Goal: Obtain resource: Download file/media

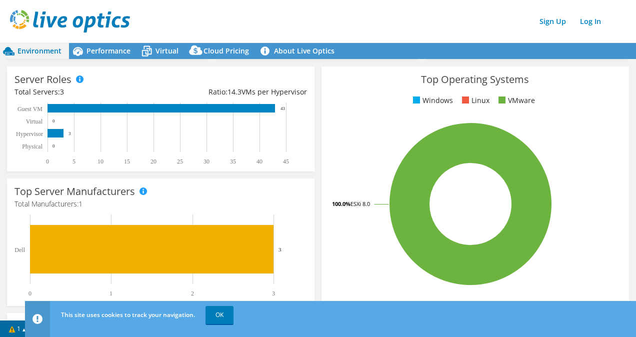
scroll to position [155, 0]
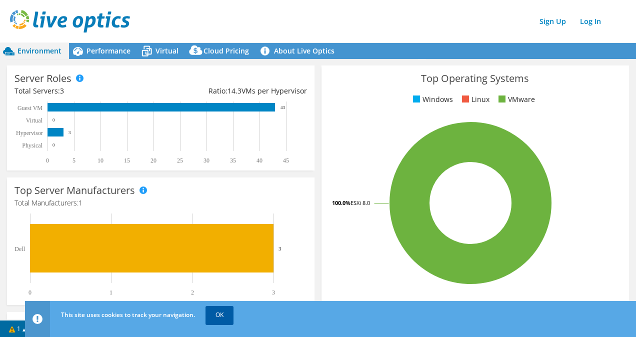
click at [226, 319] on link "OK" at bounding box center [220, 315] width 28 height 18
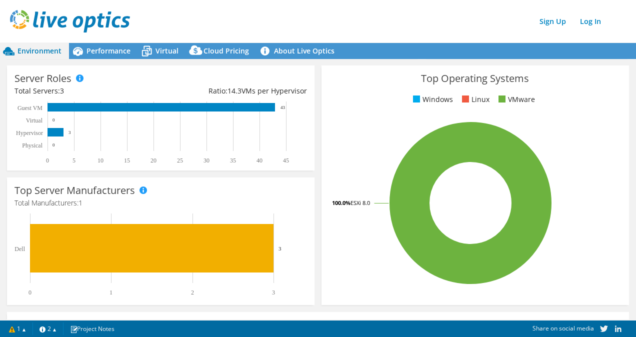
click at [29, 55] on span "Environment" at bounding box center [40, 51] width 44 height 10
click at [119, 54] on span "Performance" at bounding box center [109, 51] width 44 height 10
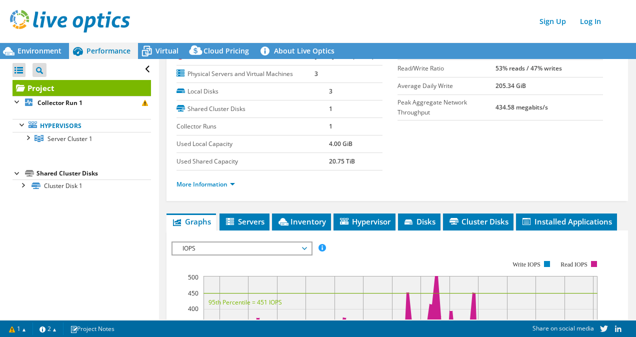
scroll to position [77, 0]
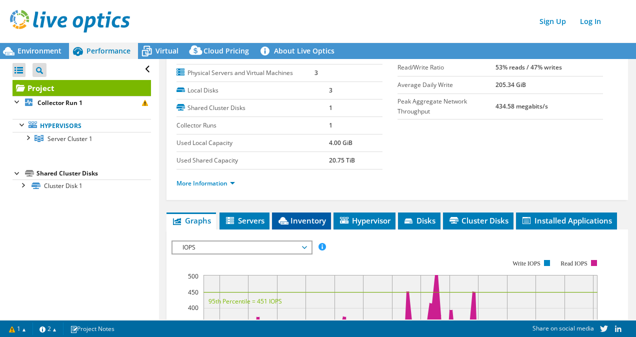
click at [313, 220] on span "Inventory" at bounding box center [301, 221] width 49 height 10
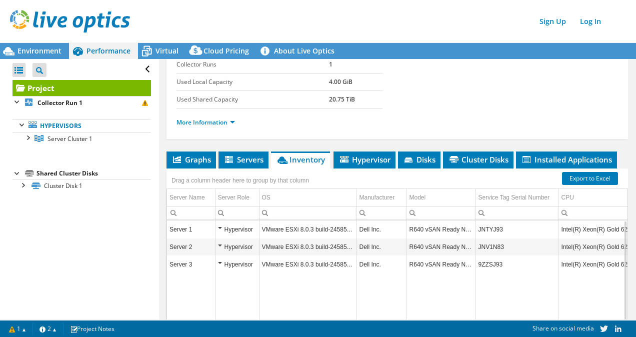
scroll to position [138, 0]
click at [587, 180] on link "Export to Excel" at bounding box center [590, 178] width 56 height 13
click at [361, 159] on span "Hypervisor" at bounding box center [365, 160] width 52 height 10
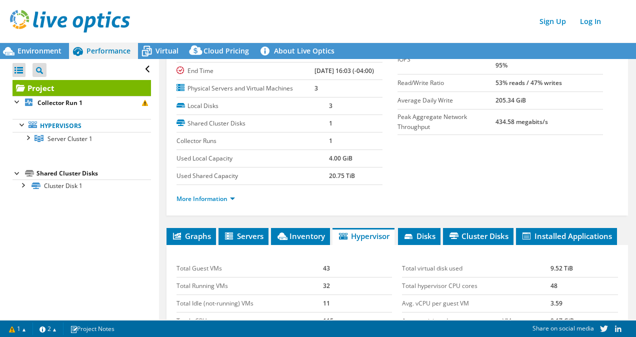
scroll to position [69, 0]
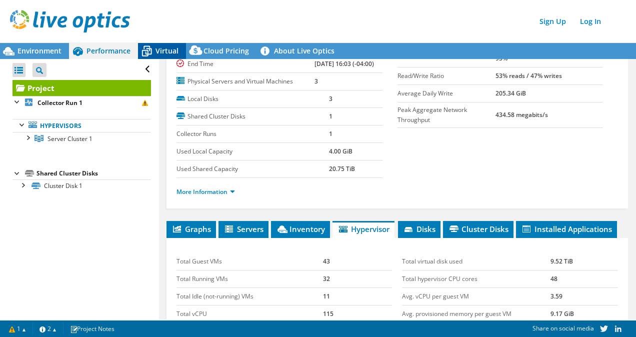
click at [167, 54] on span "Virtual" at bounding box center [167, 51] width 23 height 10
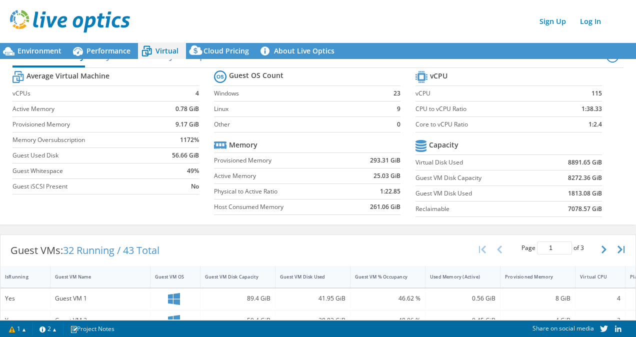
scroll to position [0, 0]
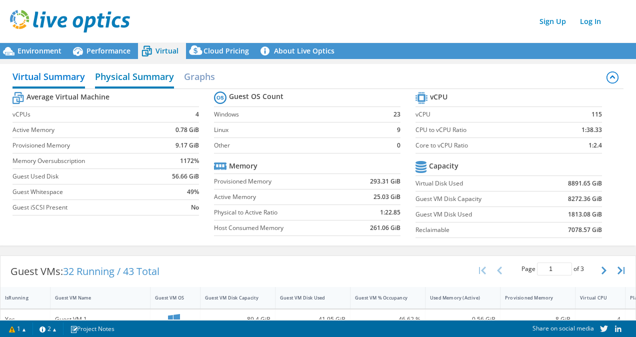
click at [133, 72] on h2 "Physical Summary" at bounding box center [134, 78] width 79 height 22
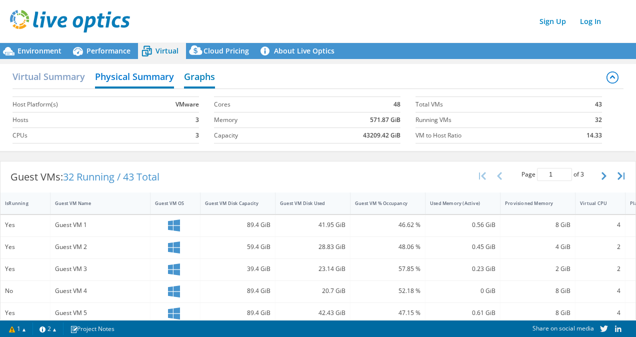
click at [202, 72] on h2 "Graphs" at bounding box center [199, 78] width 31 height 22
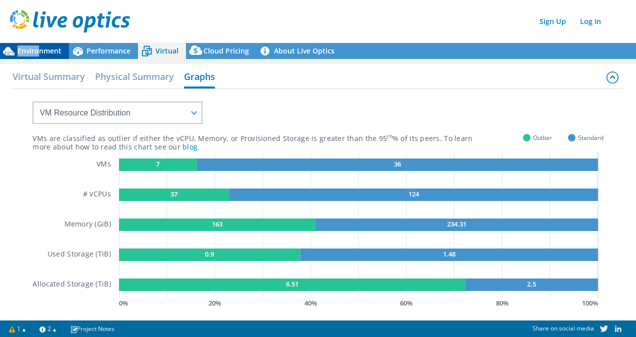
drag, startPoint x: 36, startPoint y: 43, endPoint x: 38, endPoint y: 50, distance: 7.8
click at [38, 50] on div "Environment Performance Virtual Cloud Pricing 3" at bounding box center [318, 180] width 636 height 316
click at [38, 50] on span "Environment" at bounding box center [40, 51] width 44 height 10
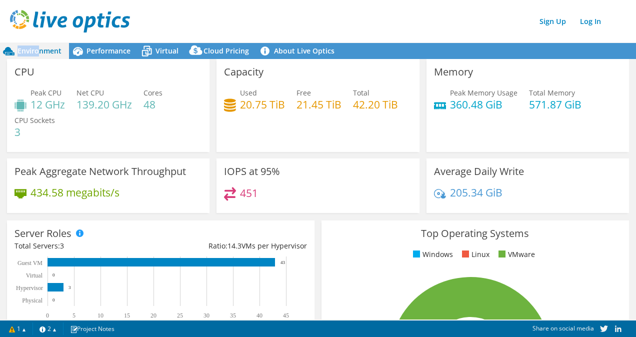
click at [33, 48] on span "Environment" at bounding box center [40, 51] width 44 height 10
click at [111, 50] on span "Performance" at bounding box center [109, 51] width 44 height 10
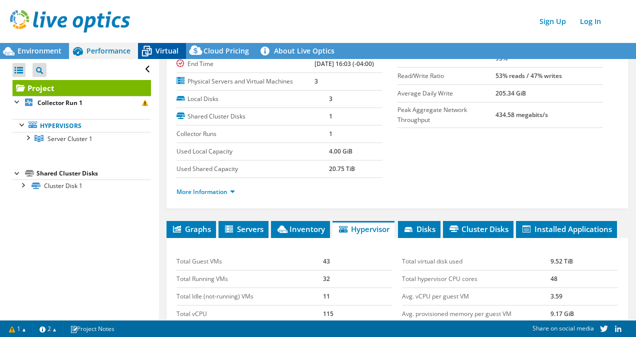
click at [170, 51] on span "Virtual" at bounding box center [167, 51] width 23 height 10
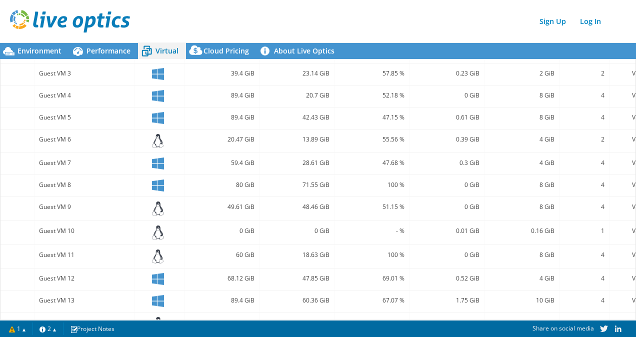
scroll to position [421, 0]
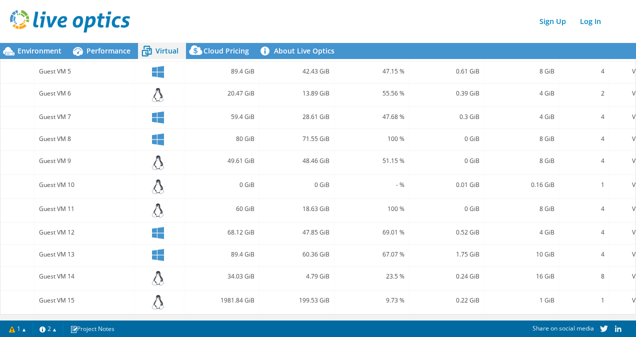
click at [160, 271] on icon at bounding box center [158, 278] width 12 height 15
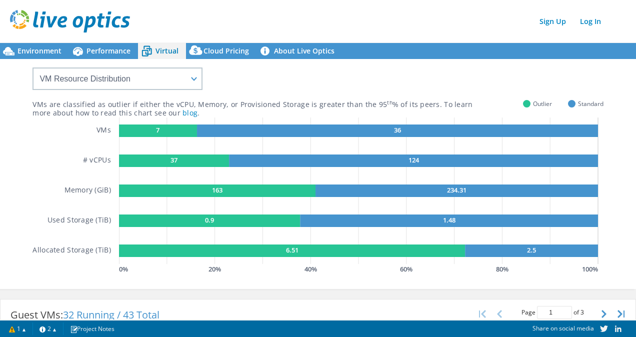
scroll to position [0, 0]
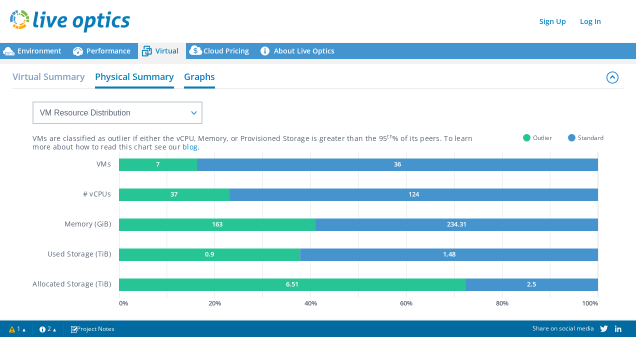
click at [119, 74] on h2 "Physical Summary" at bounding box center [134, 78] width 79 height 22
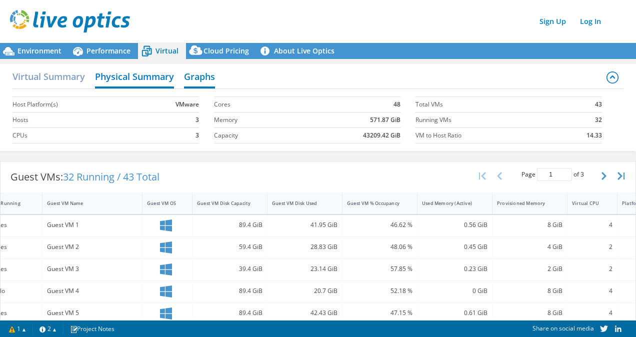
click at [188, 86] on h2 "Graphs" at bounding box center [199, 78] width 31 height 22
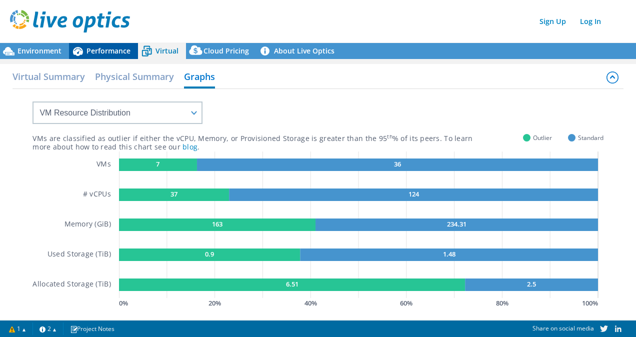
click at [94, 50] on span "Performance" at bounding box center [109, 51] width 44 height 10
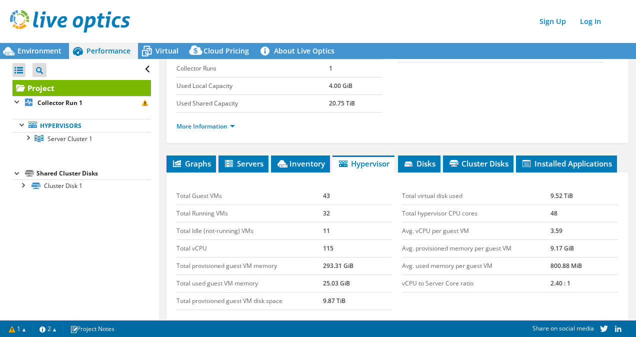
scroll to position [135, 0]
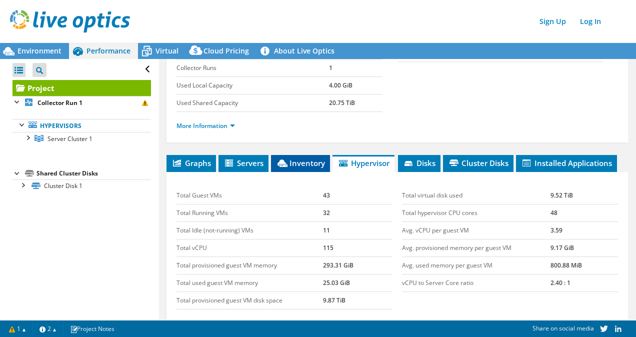
click at [303, 160] on span "Inventory" at bounding box center [300, 163] width 49 height 10
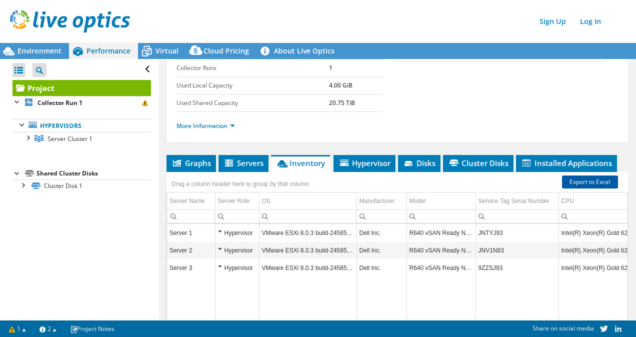
click at [575, 181] on link "Export to Excel" at bounding box center [590, 182] width 56 height 13
click at [420, 167] on span "Disks" at bounding box center [419, 163] width 33 height 10
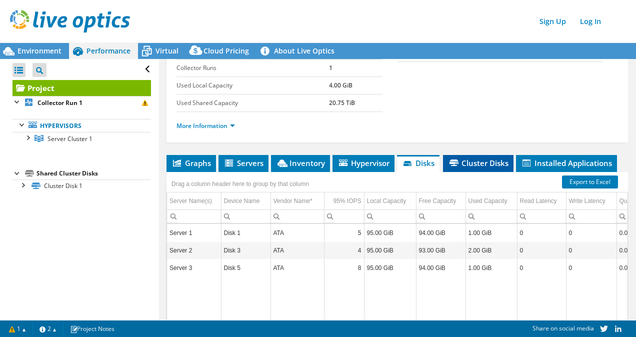
click at [463, 161] on span "Cluster Disks" at bounding box center [478, 163] width 61 height 10
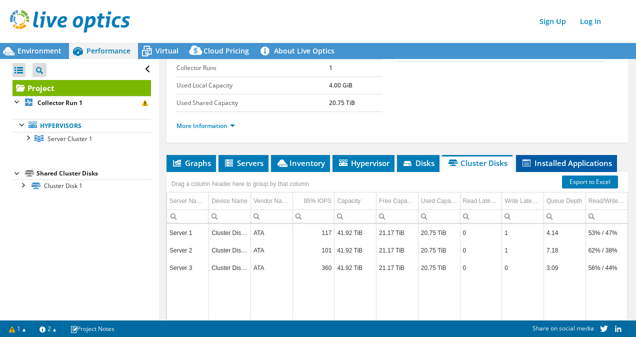
click at [581, 162] on span "Installed Applications" at bounding box center [566, 163] width 91 height 10
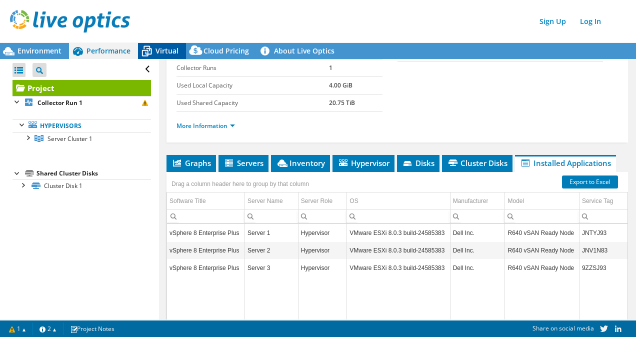
click at [166, 52] on span "Virtual" at bounding box center [167, 51] width 23 height 10
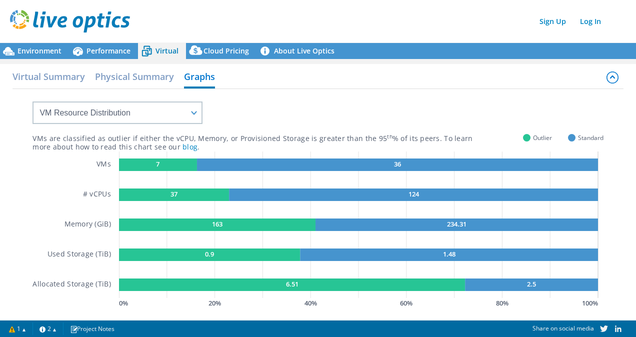
click at [60, 181] on div "VMs # vCPUs Memory (GiB) Used Storage (TiB) Allocated Storage (TiB)" at bounding box center [76, 231] width 86 height 159
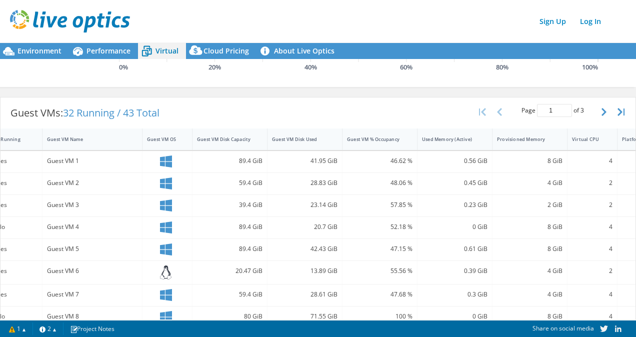
scroll to position [0, 0]
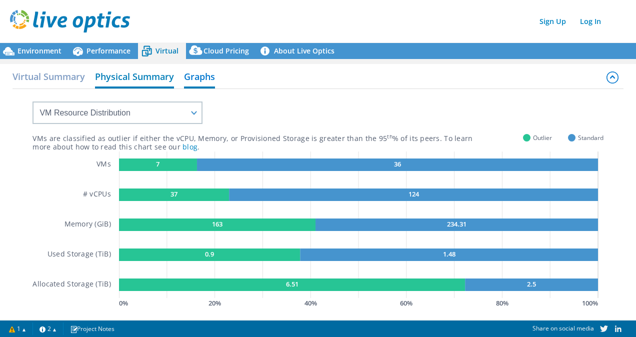
click at [107, 74] on h2 "Physical Summary" at bounding box center [134, 78] width 79 height 22
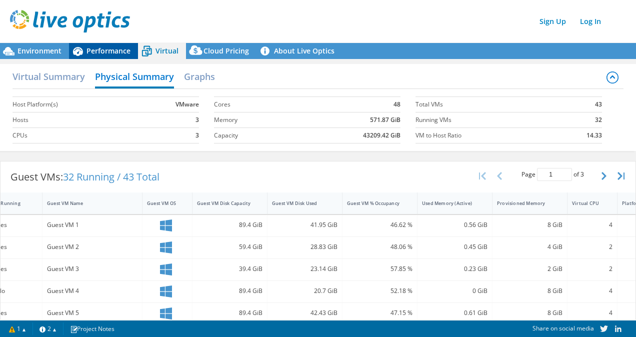
click at [108, 51] on span "Performance" at bounding box center [109, 51] width 44 height 10
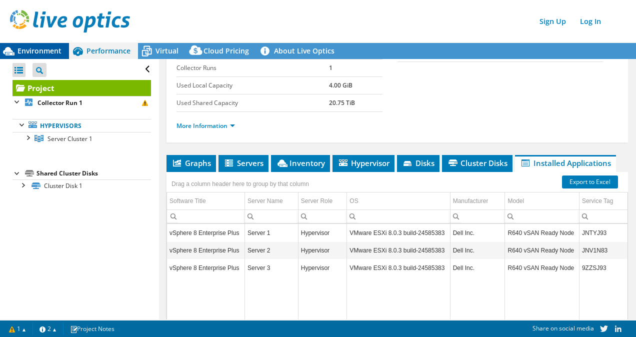
click at [33, 48] on span "Environment" at bounding box center [40, 51] width 44 height 10
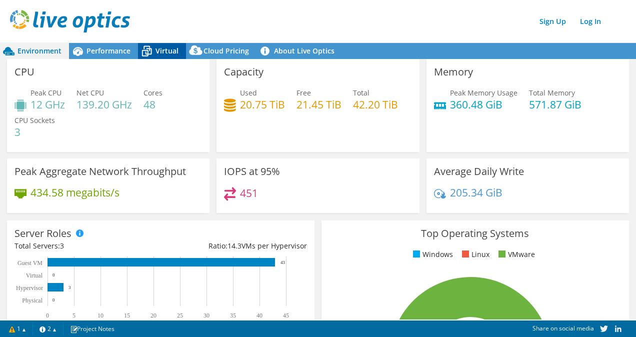
click at [153, 48] on icon at bounding box center [147, 52] width 18 height 18
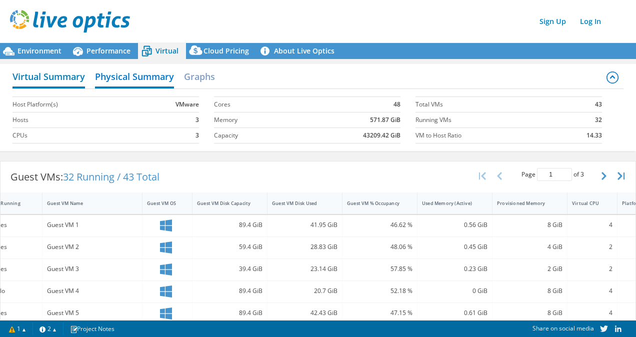
click at [65, 67] on h2 "Virtual Summary" at bounding box center [49, 78] width 73 height 22
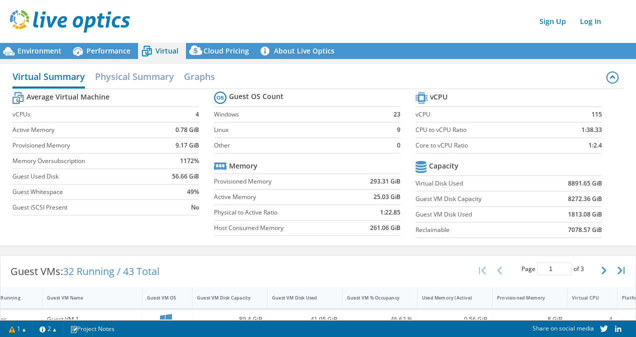
click at [66, 79] on h2 "Virtual Summary" at bounding box center [49, 78] width 73 height 22
click at [204, 71] on h2 "Graphs" at bounding box center [199, 78] width 31 height 22
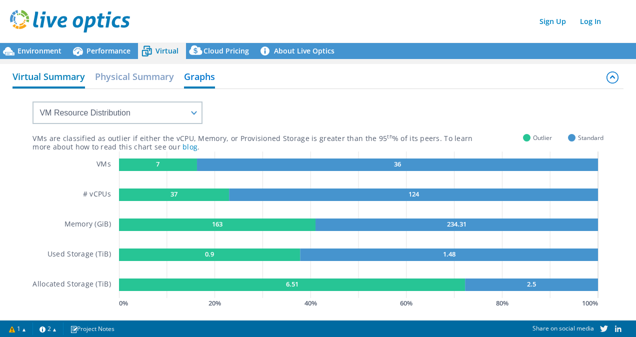
click at [65, 73] on h2 "Virtual Summary" at bounding box center [49, 78] width 73 height 22
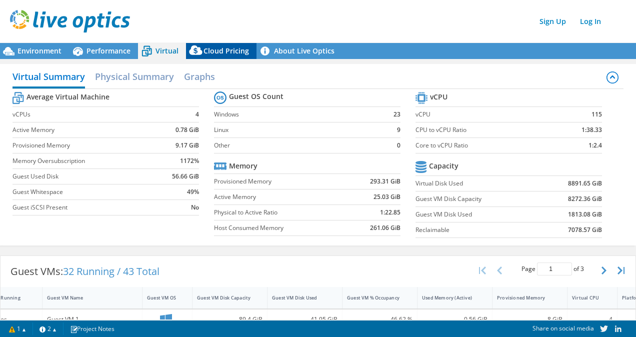
click at [233, 57] on div "Cloud Pricing" at bounding box center [221, 51] width 71 height 16
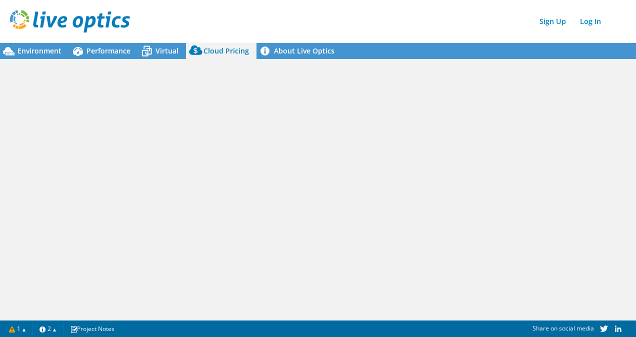
click at [223, 52] on span "Cloud Pricing" at bounding box center [227, 51] width 46 height 10
click at [160, 49] on span "Virtual" at bounding box center [167, 51] width 23 height 10
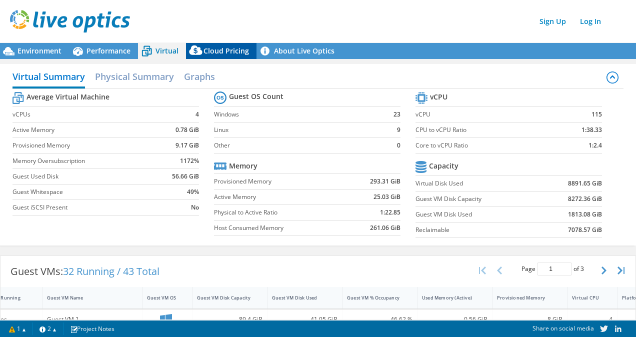
click at [205, 51] on icon at bounding box center [196, 53] width 20 height 20
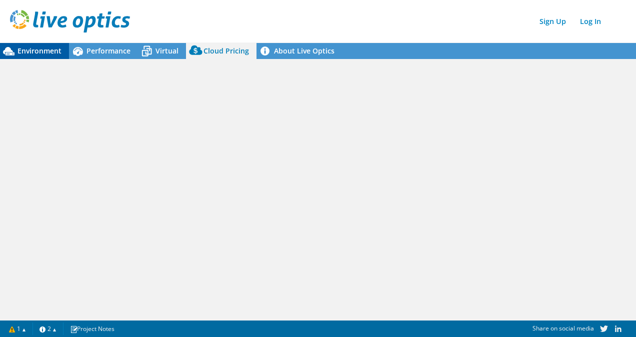
click at [27, 50] on span "Environment" at bounding box center [40, 51] width 44 height 10
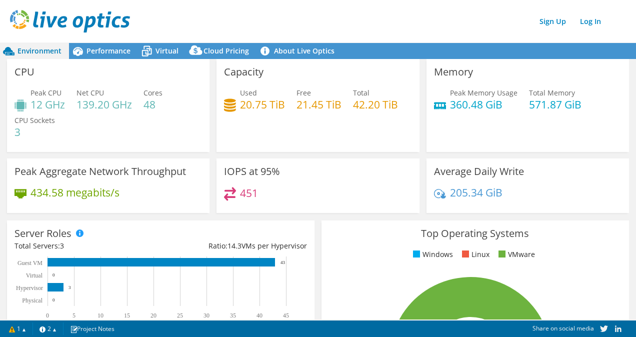
click at [23, 22] on img at bounding box center [70, 21] width 120 height 23
click at [594, 22] on link "Log In" at bounding box center [590, 21] width 31 height 15
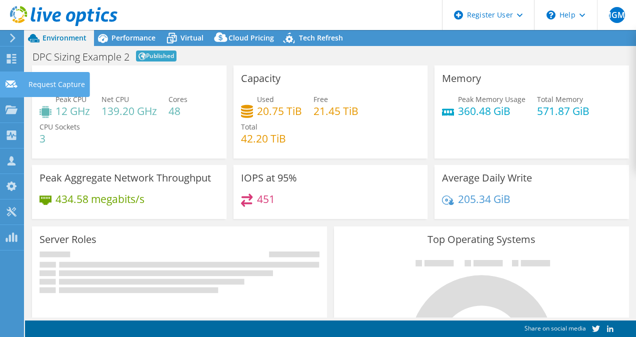
select select "USD"
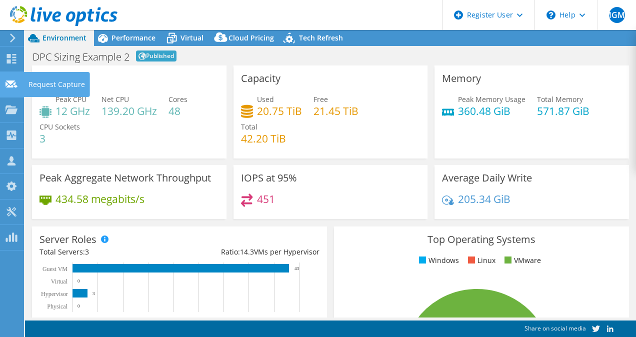
select select "Tokyo"
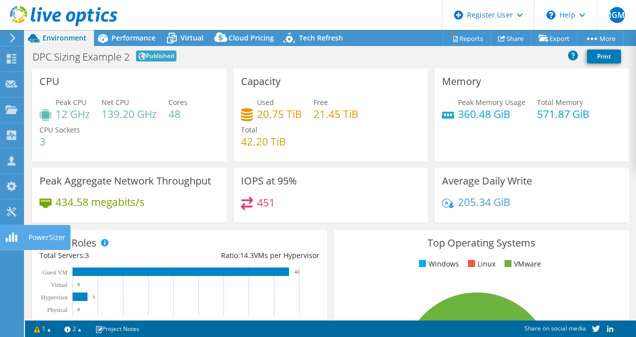
click at [15, 239] on use at bounding box center [12, 238] width 12 height 10
click at [506, 40] on link "Share" at bounding box center [511, 39] width 41 height 16
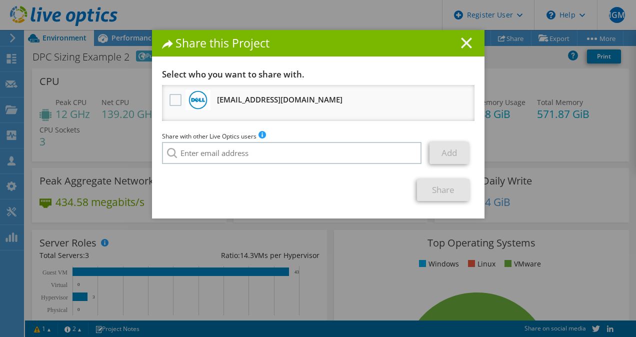
click at [463, 41] on icon at bounding box center [466, 43] width 11 height 11
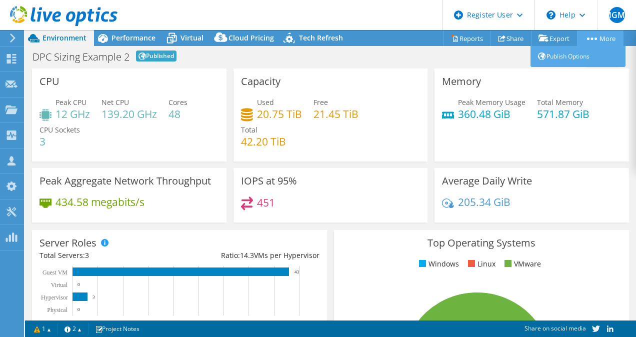
click at [591, 35] on link "More" at bounding box center [600, 39] width 47 height 16
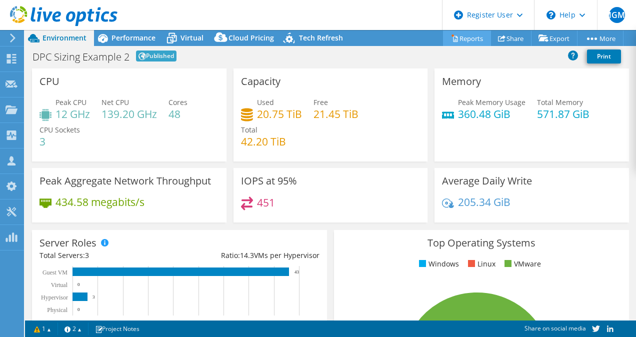
click at [469, 35] on link "Reports" at bounding box center [467, 39] width 48 height 16
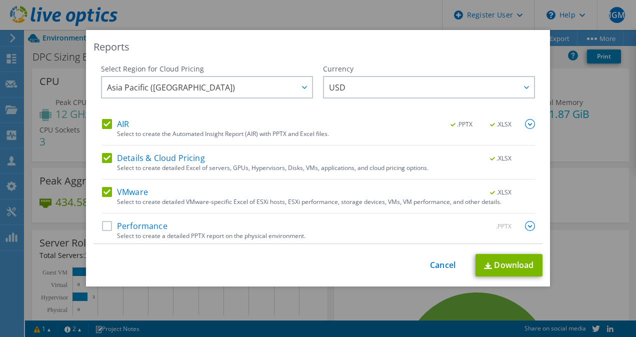
scroll to position [4, 0]
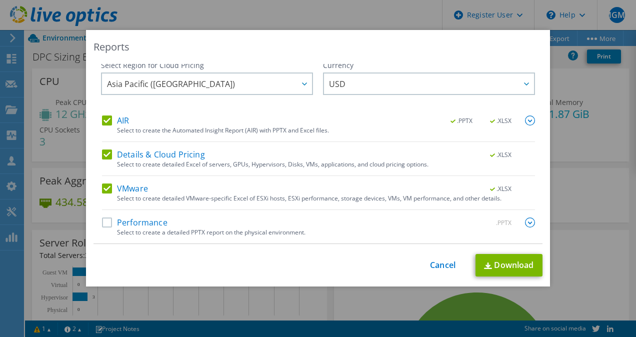
click at [103, 224] on label "Performance" at bounding box center [135, 223] width 66 height 10
click at [0, 0] on input "Performance" at bounding box center [0, 0] width 0 height 0
click at [494, 267] on link "Download" at bounding box center [509, 265] width 67 height 23
click at [391, 43] on div "Reports" at bounding box center [318, 47] width 449 height 14
click at [432, 268] on link "Cancel" at bounding box center [443, 266] width 26 height 10
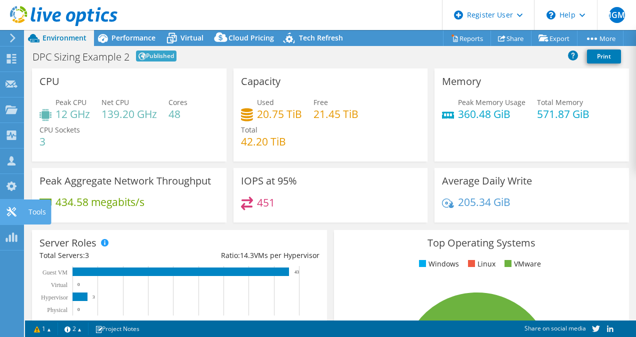
click at [17, 208] on icon at bounding box center [12, 212] width 12 height 10
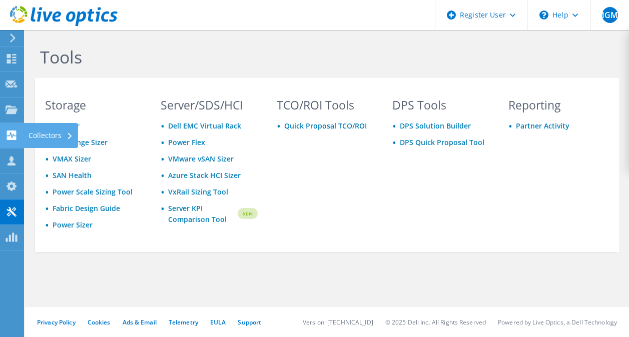
click at [15, 140] on div at bounding box center [12, 136] width 12 height 11
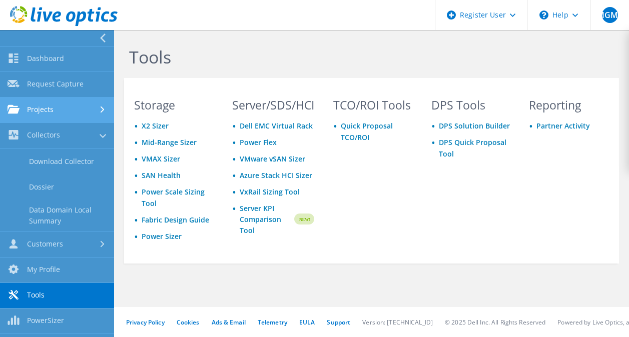
click at [49, 106] on link "Projects" at bounding box center [57, 111] width 114 height 26
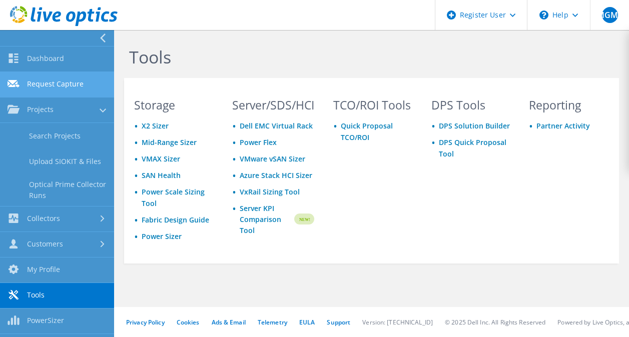
click at [48, 85] on link "Request Capture" at bounding box center [57, 85] width 114 height 26
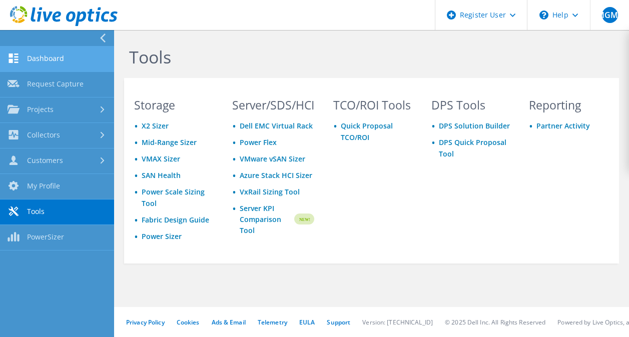
click at [49, 55] on link "Dashboard" at bounding box center [57, 60] width 114 height 26
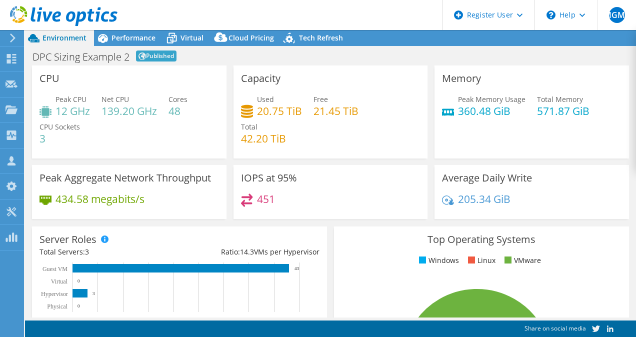
select select "Tokyo"
select select "USD"
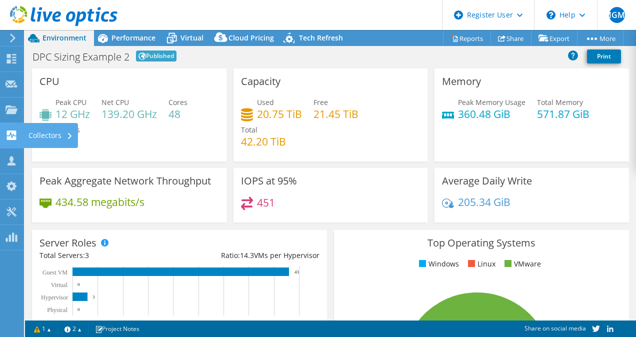
click at [38, 136] on div "Collectors" at bounding box center [51, 135] width 55 height 25
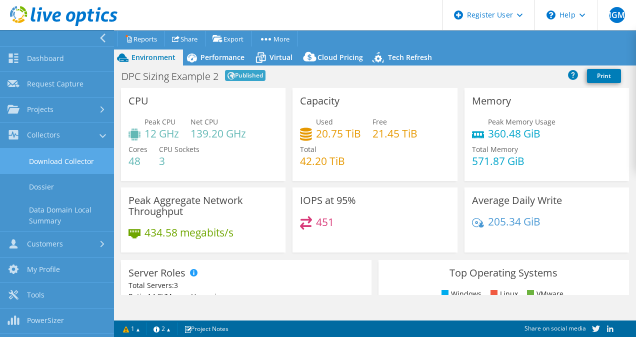
click at [74, 162] on link "Download Collector" at bounding box center [57, 162] width 114 height 26
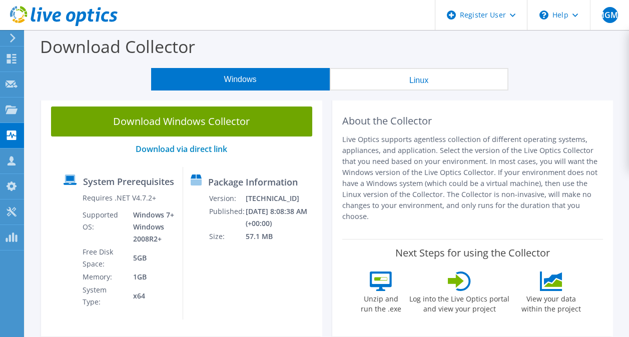
click at [394, 77] on button "Linux" at bounding box center [419, 79] width 179 height 23
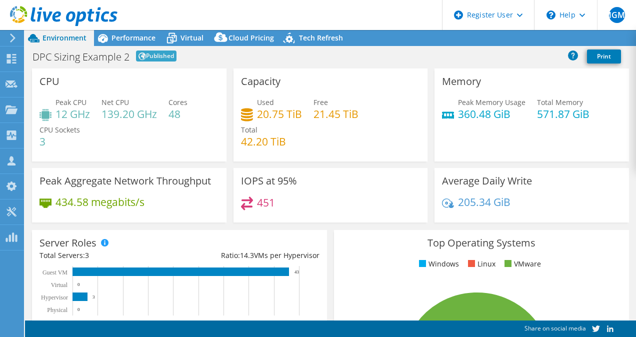
select select "[GEOGRAPHIC_DATA]"
select select "USD"
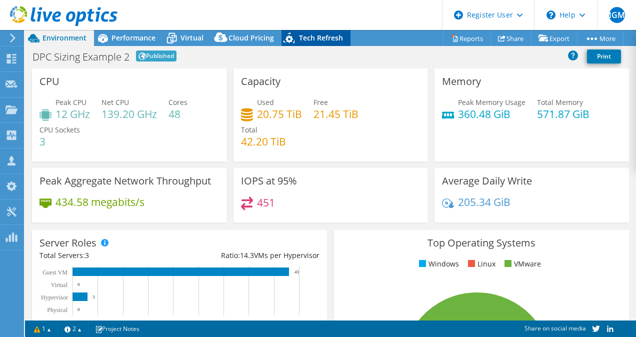
click at [320, 37] on span "Tech Refresh" at bounding box center [321, 38] width 44 height 10
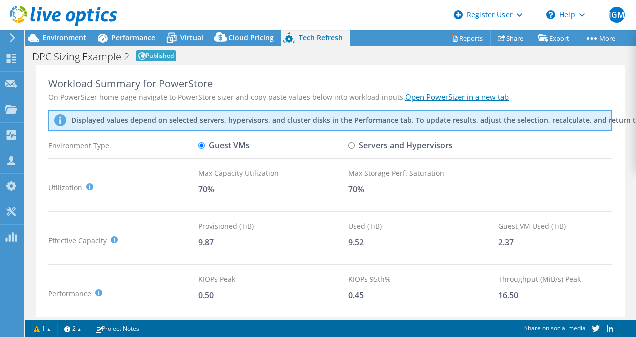
click at [429, 99] on link "Open PowerSizer in a new tab" at bounding box center [458, 97] width 104 height 10
